Goal: Register for event/course

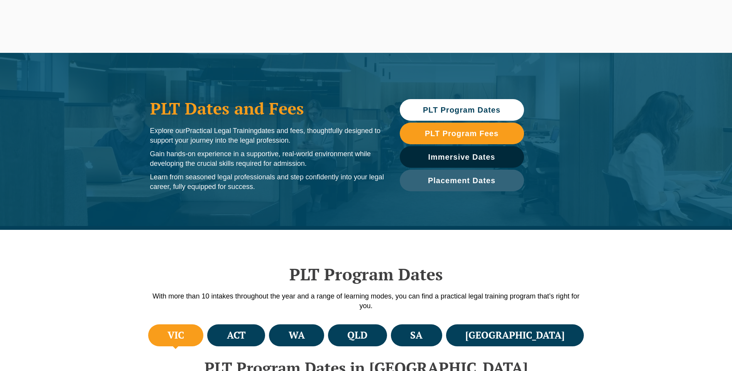
click at [479, 112] on span "PLT Program Dates" at bounding box center [462, 110] width 78 height 8
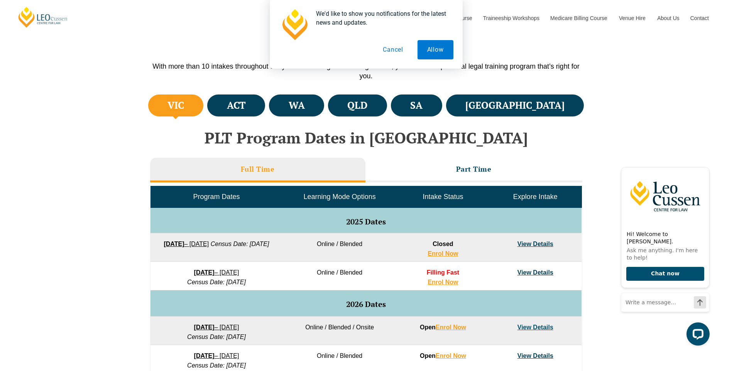
scroll to position [269, 0]
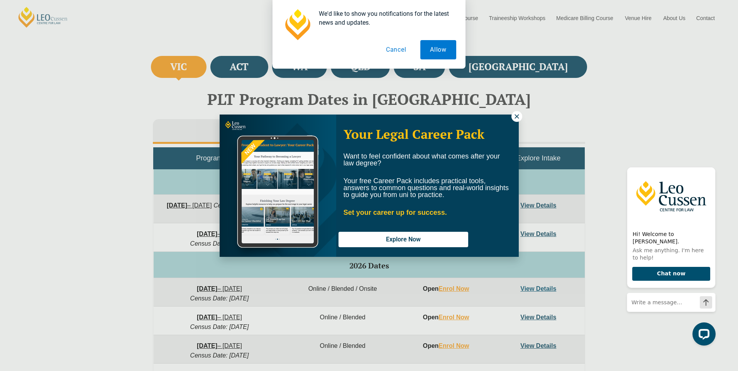
click at [518, 115] on icon at bounding box center [516, 116] width 4 height 4
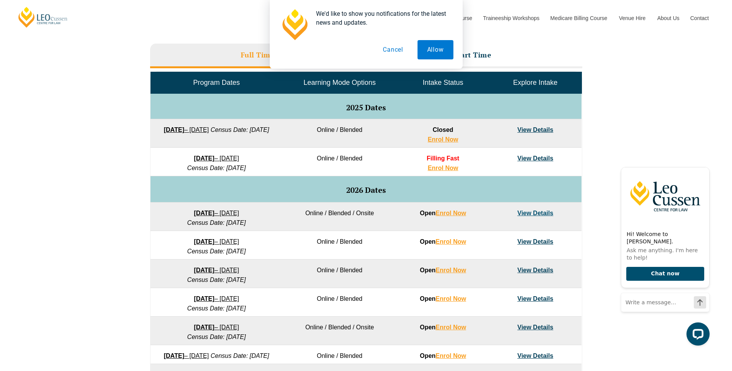
scroll to position [346, 0]
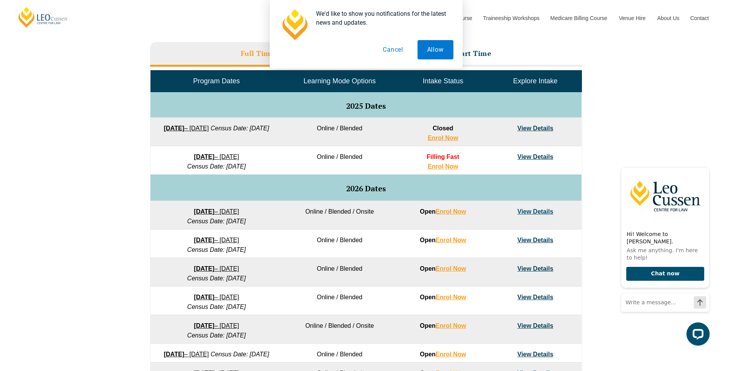
click at [538, 213] on link "View Details" at bounding box center [536, 211] width 36 height 7
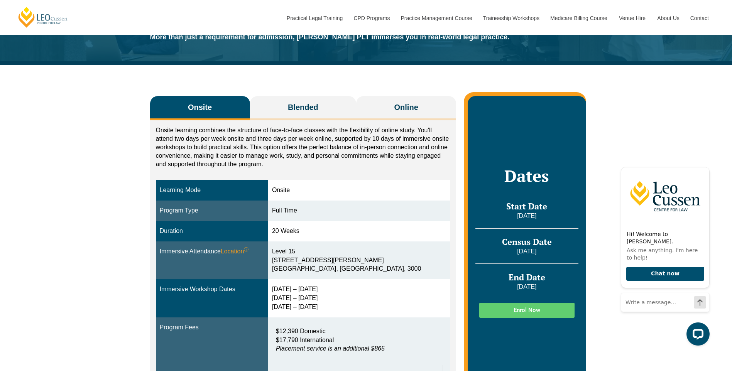
scroll to position [77, 0]
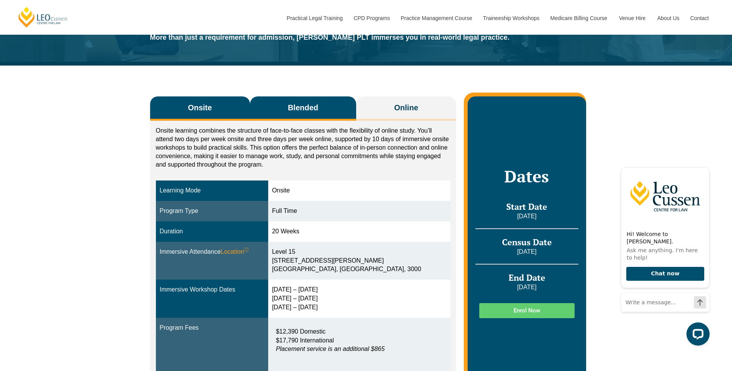
click at [309, 108] on span "Blended" at bounding box center [303, 107] width 30 height 11
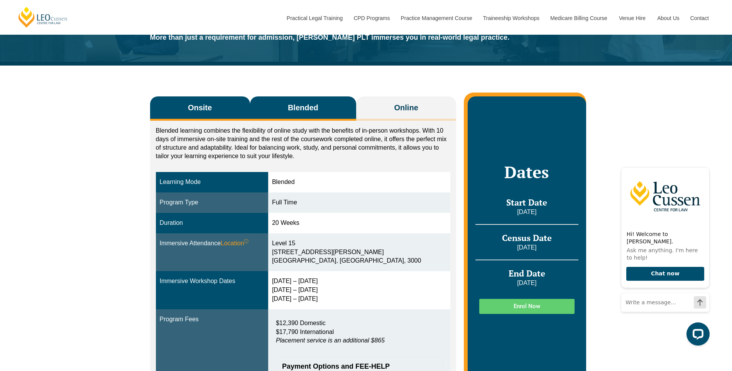
click at [193, 105] on span "Onsite" at bounding box center [200, 107] width 24 height 11
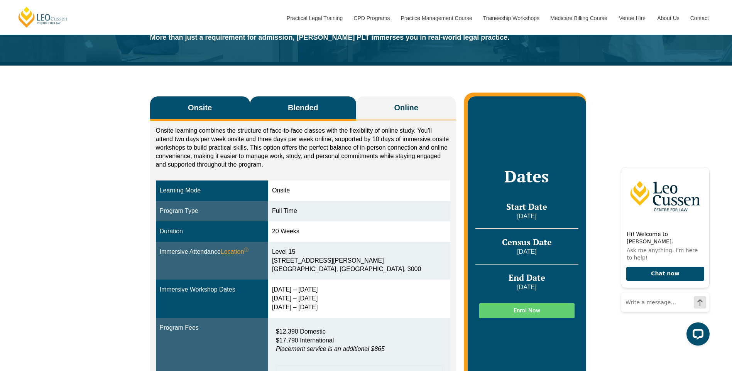
click at [308, 103] on span "Blended" at bounding box center [303, 107] width 30 height 11
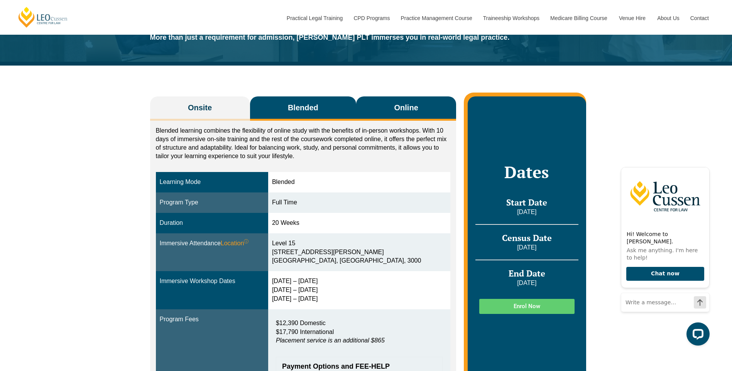
click at [420, 103] on button "Online" at bounding box center [406, 108] width 100 height 24
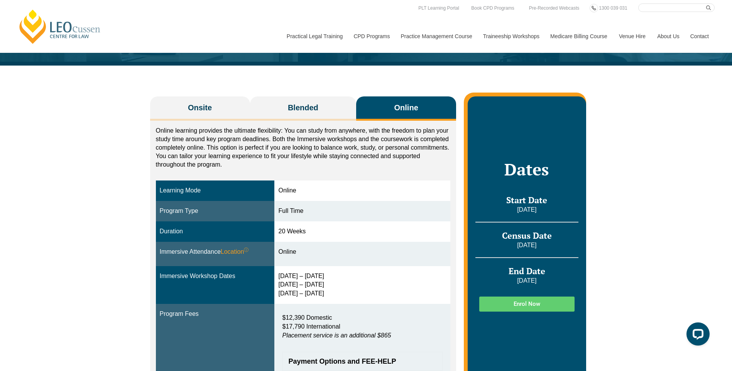
click at [87, 171] on div "Onsite Blended Online Onsite learning combines the structure of face-to-face cl…" at bounding box center [366, 238] width 732 height 344
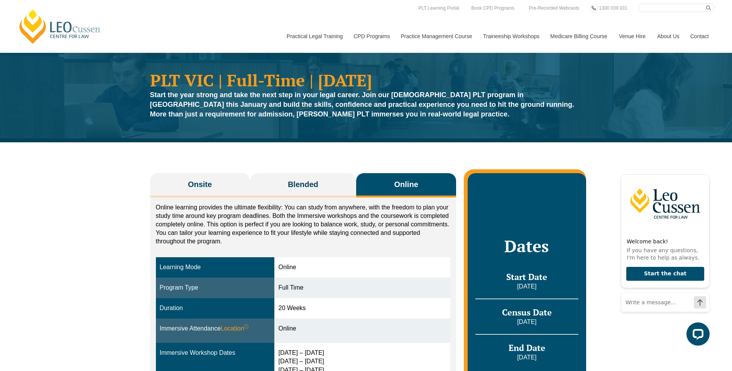
scroll to position [0, 0]
